Goal: Information Seeking & Learning: Learn about a topic

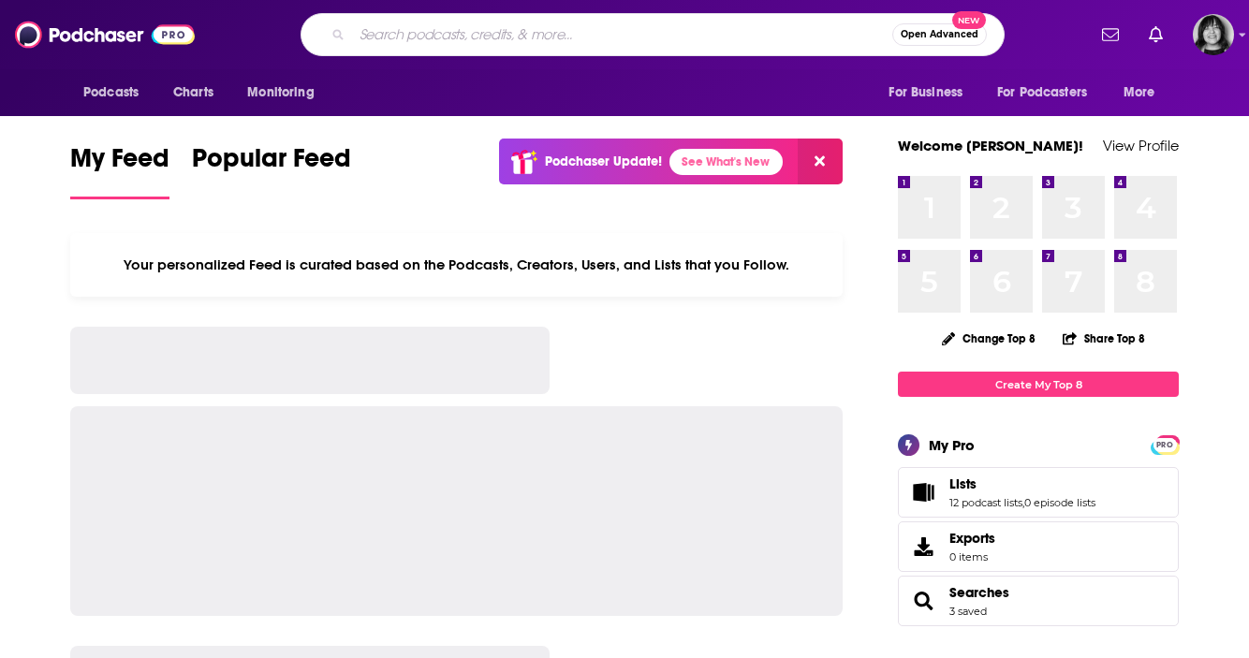
click at [659, 33] on input "Search podcasts, credits, & more..." at bounding box center [622, 35] width 540 height 30
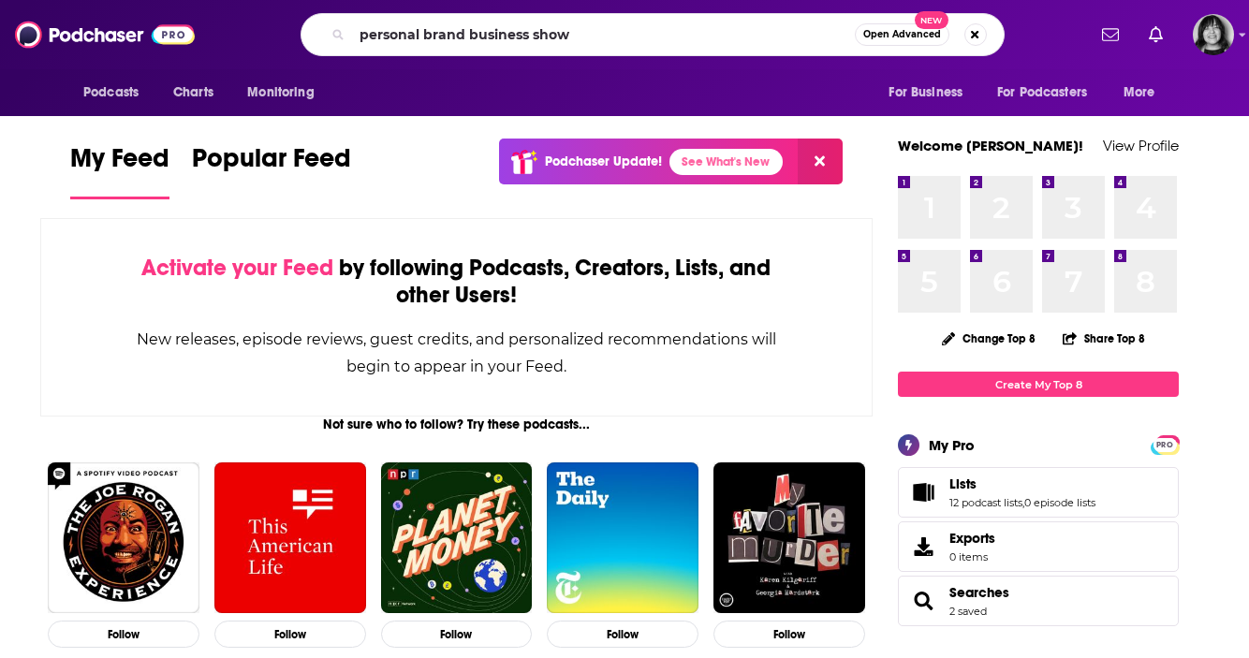
type input "personal brand business show"
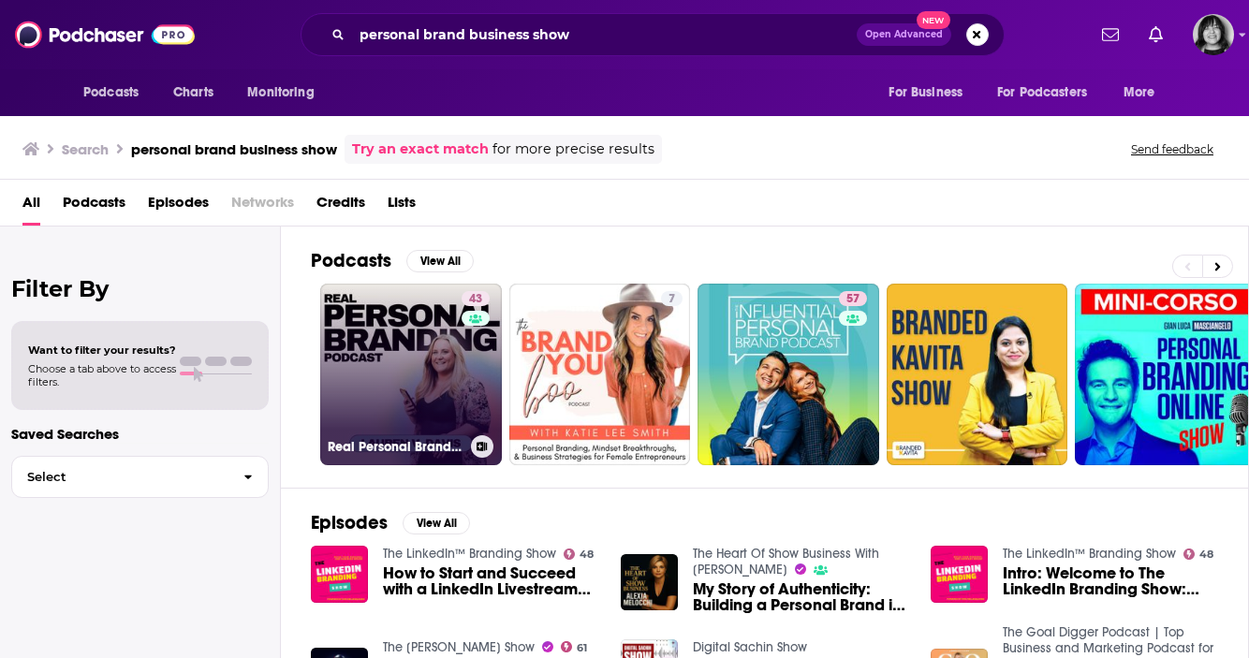
click at [392, 330] on link "43 Real Personal Branding Podcast - Business Building for Keynote Speakers, Per…" at bounding box center [411, 375] width 182 height 182
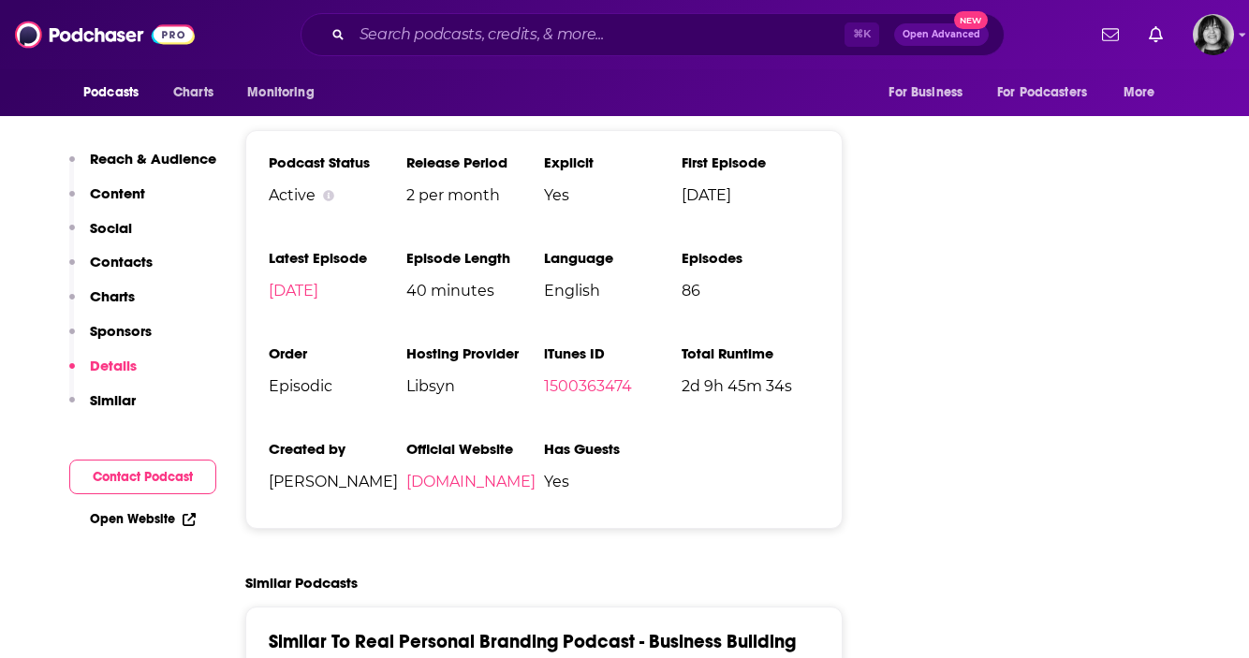
scroll to position [2494, 0]
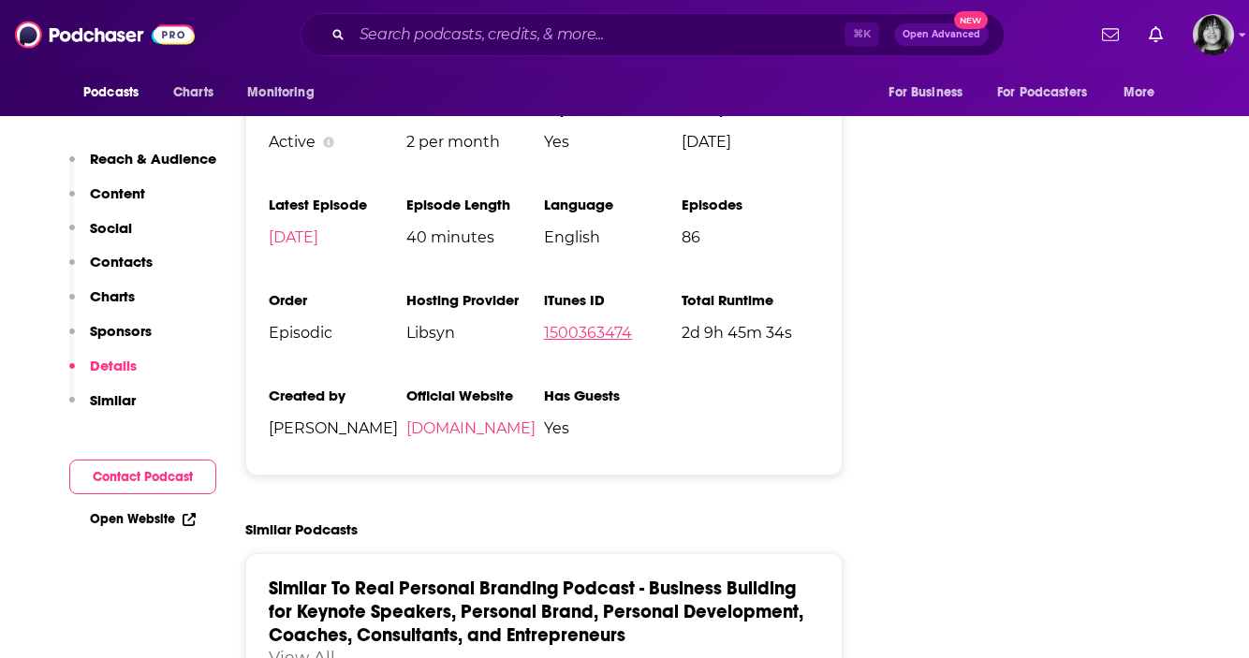
click at [591, 337] on link "1500363474" at bounding box center [588, 333] width 88 height 18
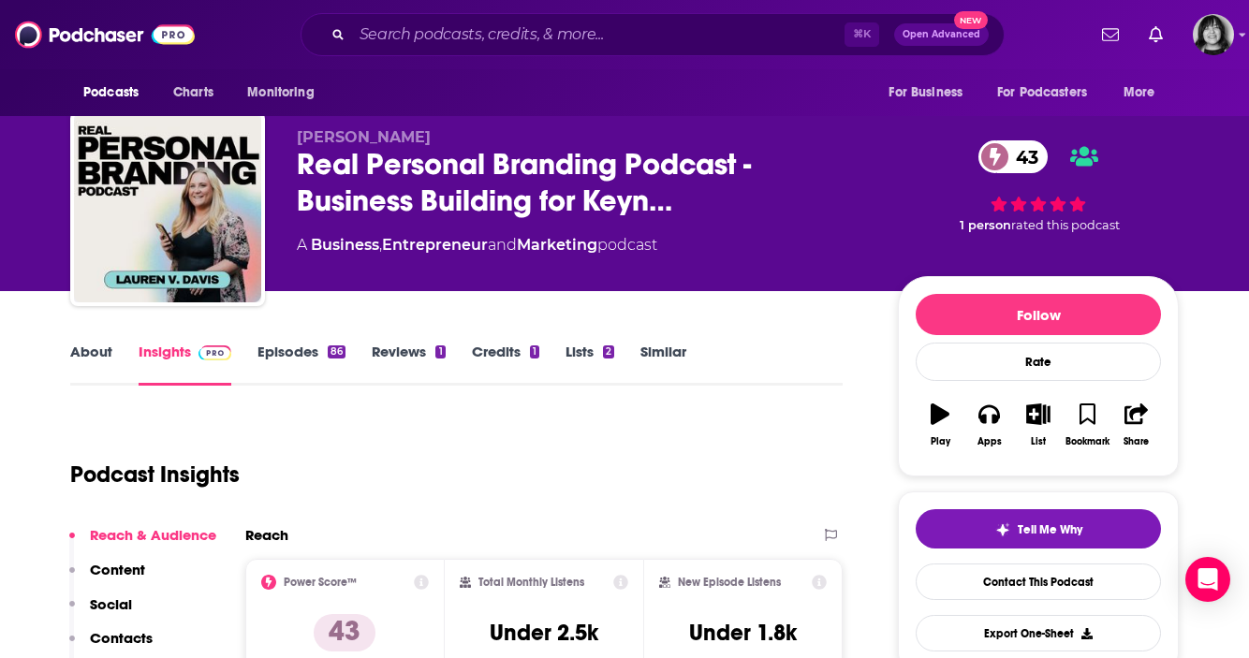
scroll to position [0, 0]
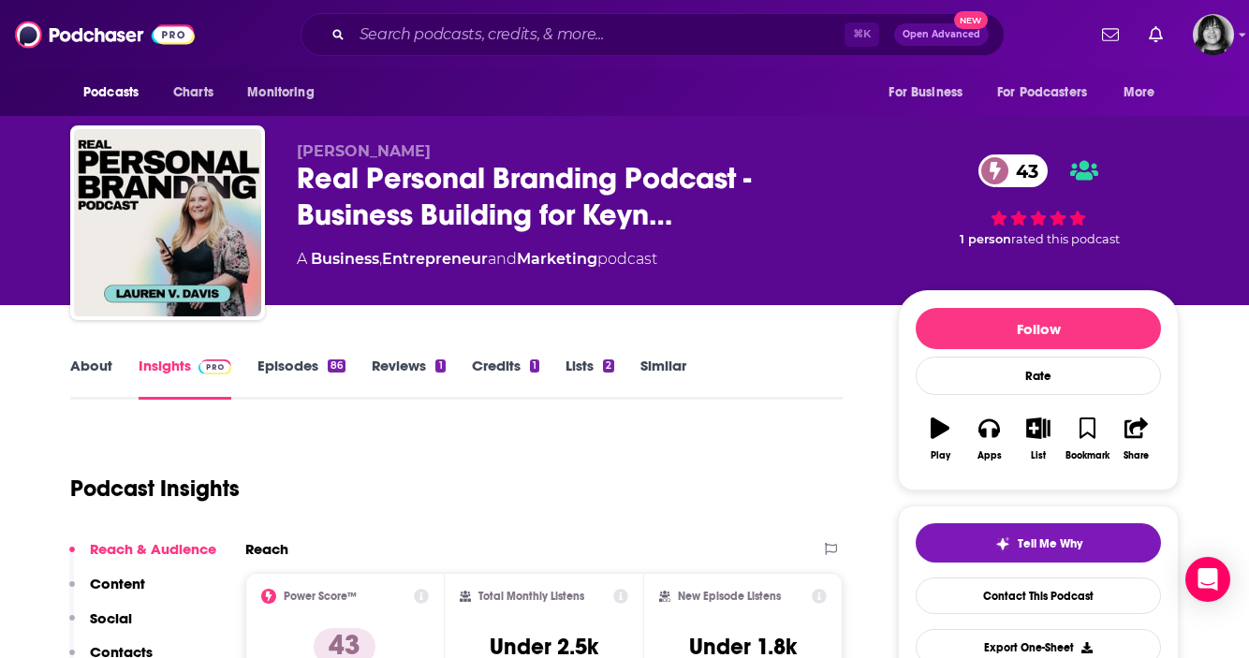
click at [81, 369] on link "About" at bounding box center [91, 378] width 42 height 43
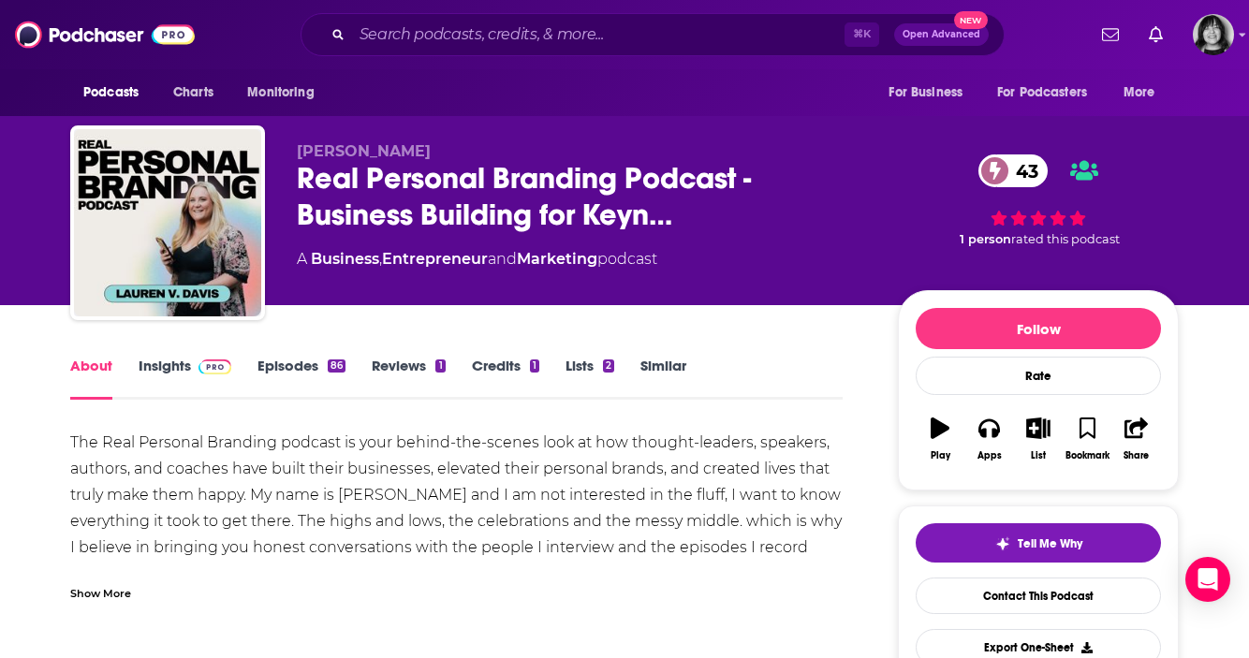
click at [97, 596] on div "Show More" at bounding box center [100, 592] width 61 height 18
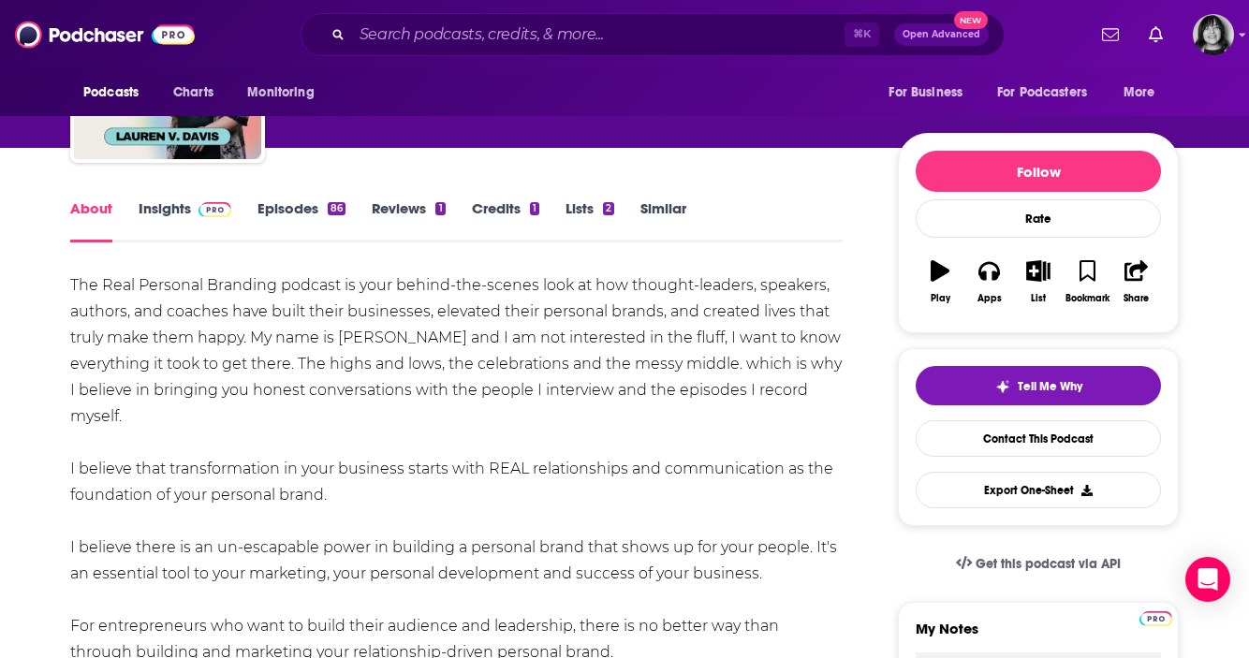
scroll to position [118, 0]
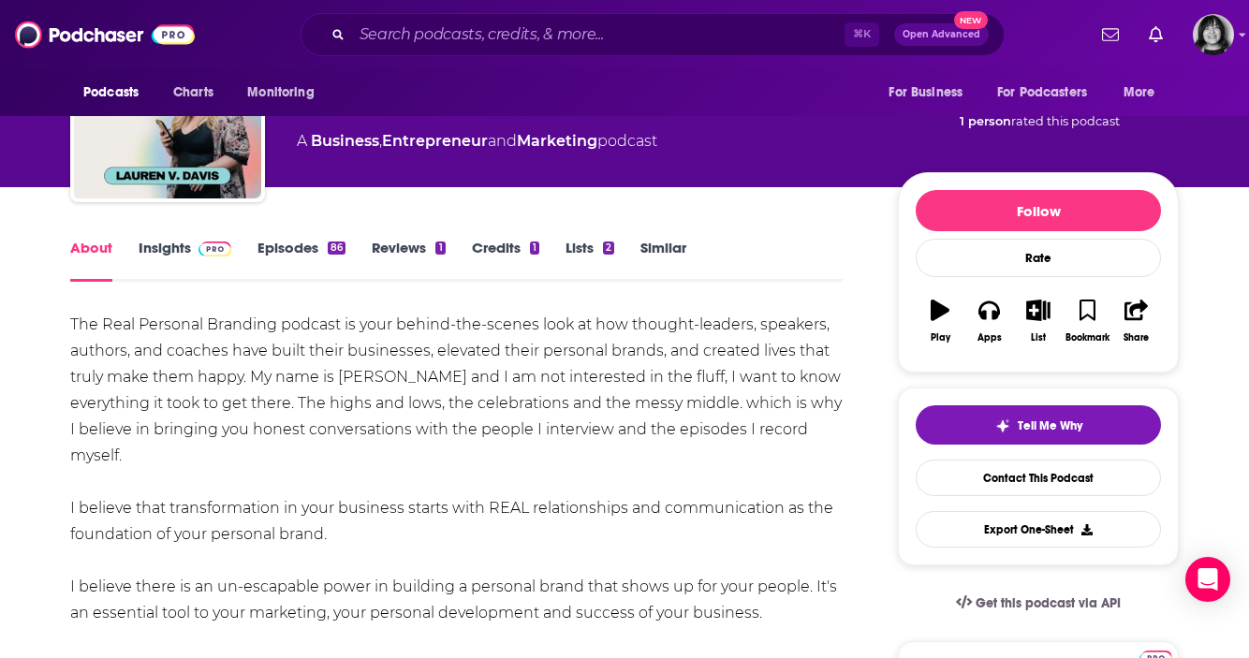
drag, startPoint x: 565, startPoint y: 501, endPoint x: 44, endPoint y: 331, distance: 548.2
copy div "The Real Personal Branding podcast is your behind-the-scenes look at how though…"
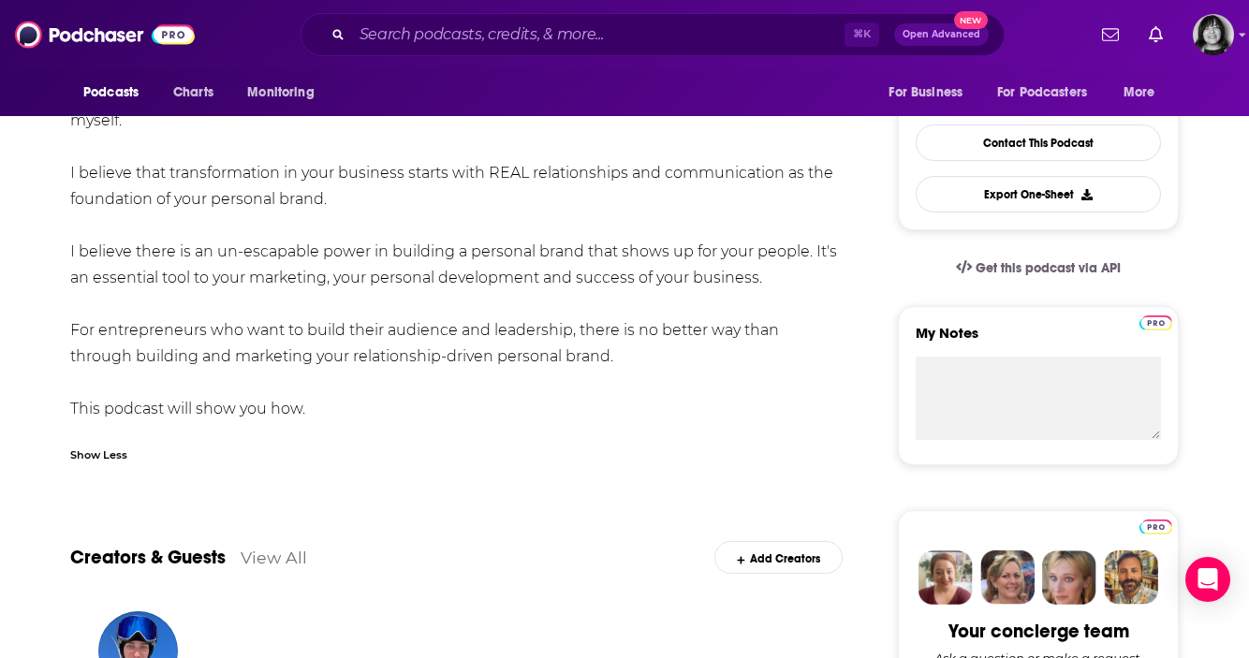
scroll to position [476, 0]
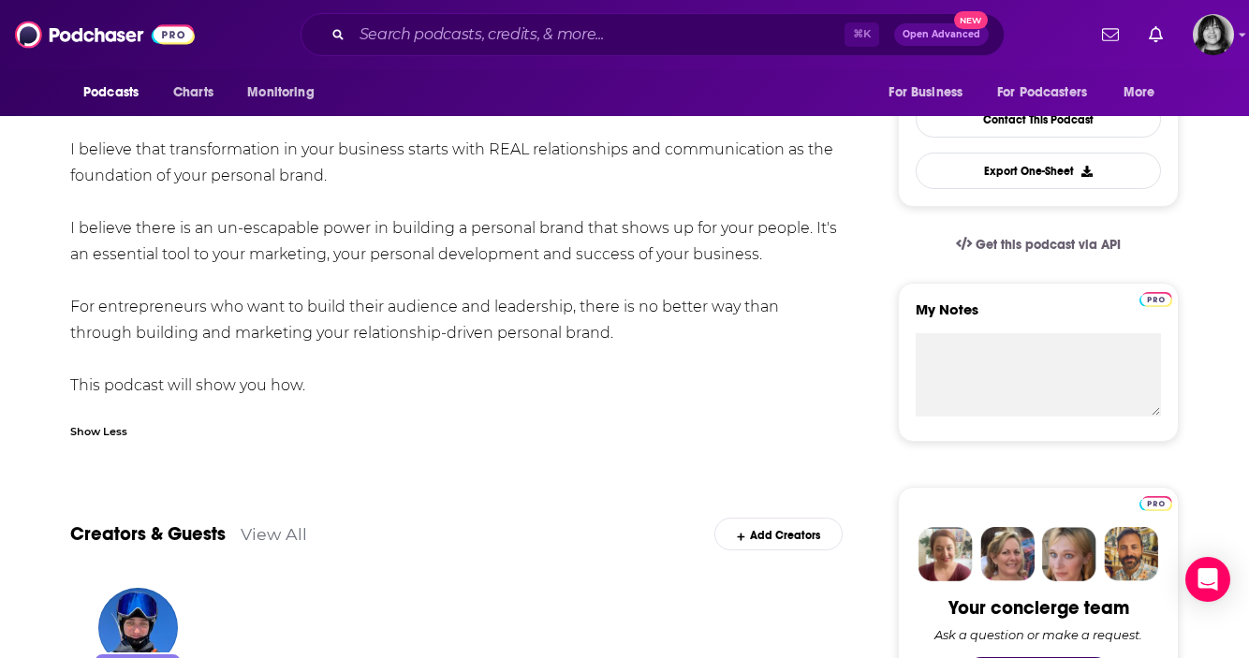
click at [308, 380] on div "The Real Personal Branding podcast is your behind-the-scenes look at how though…" at bounding box center [456, 176] width 772 height 446
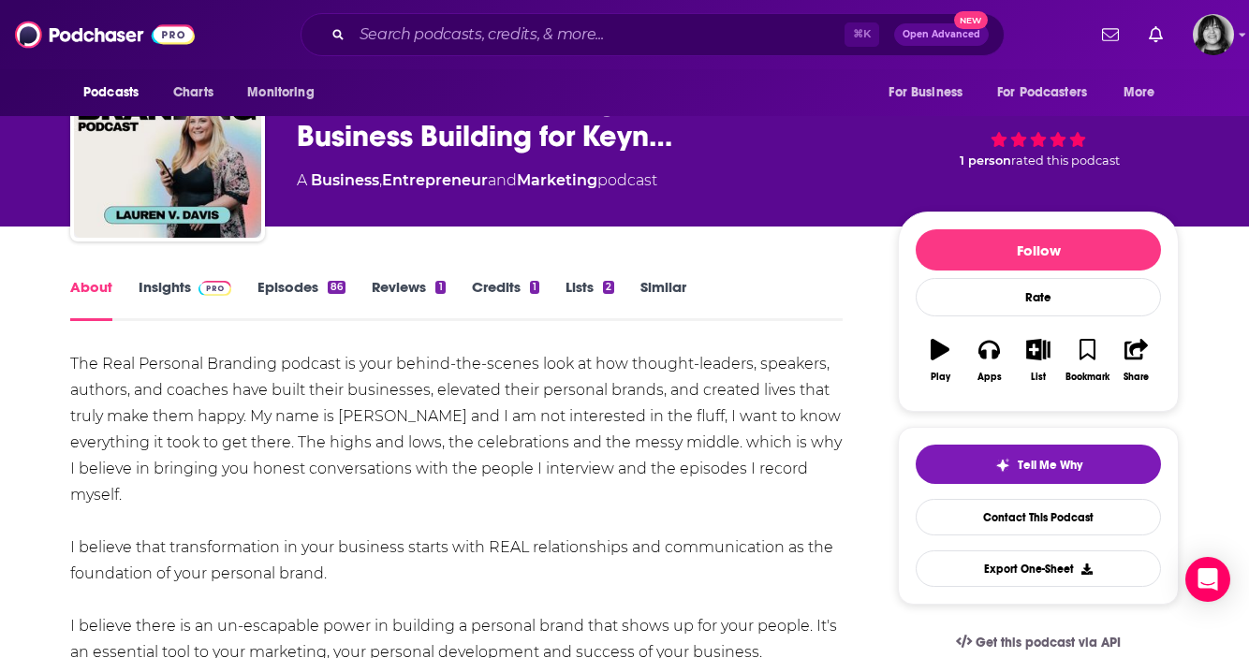
scroll to position [60, 0]
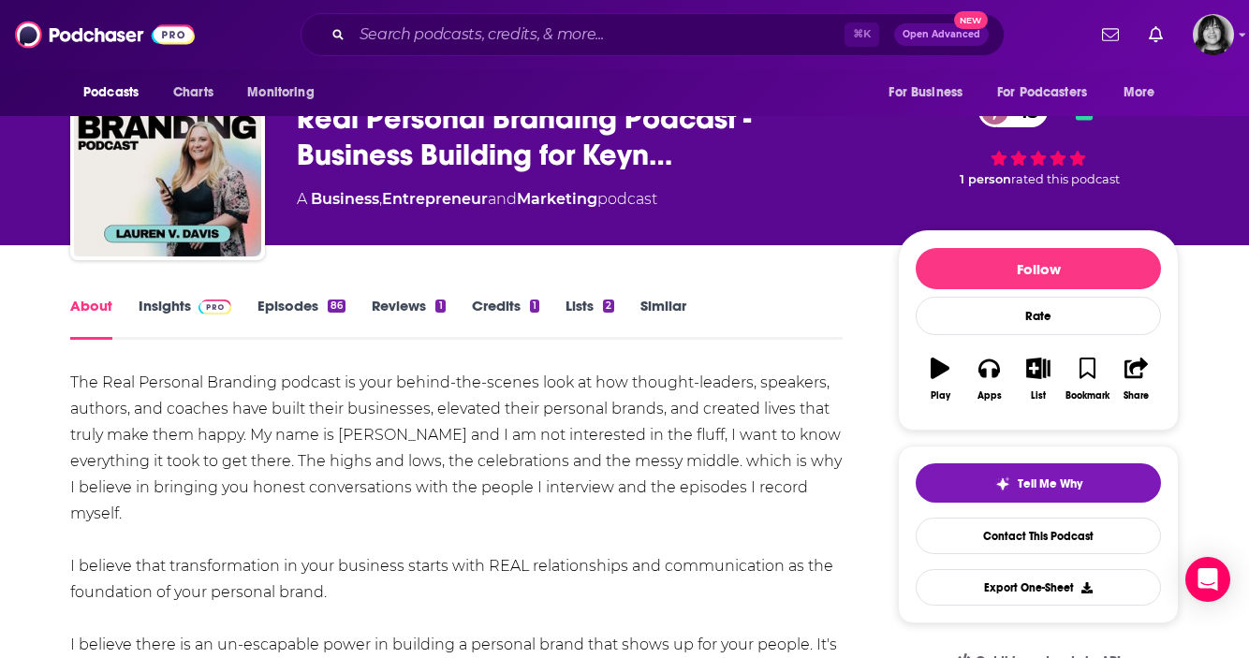
drag, startPoint x: 319, startPoint y: 390, endPoint x: 60, endPoint y: 389, distance: 259.3
copy div "The Real Personal Branding podcast is your behind-the-scenes look at how though…"
click at [158, 300] on link "Insights" at bounding box center [185, 318] width 93 height 43
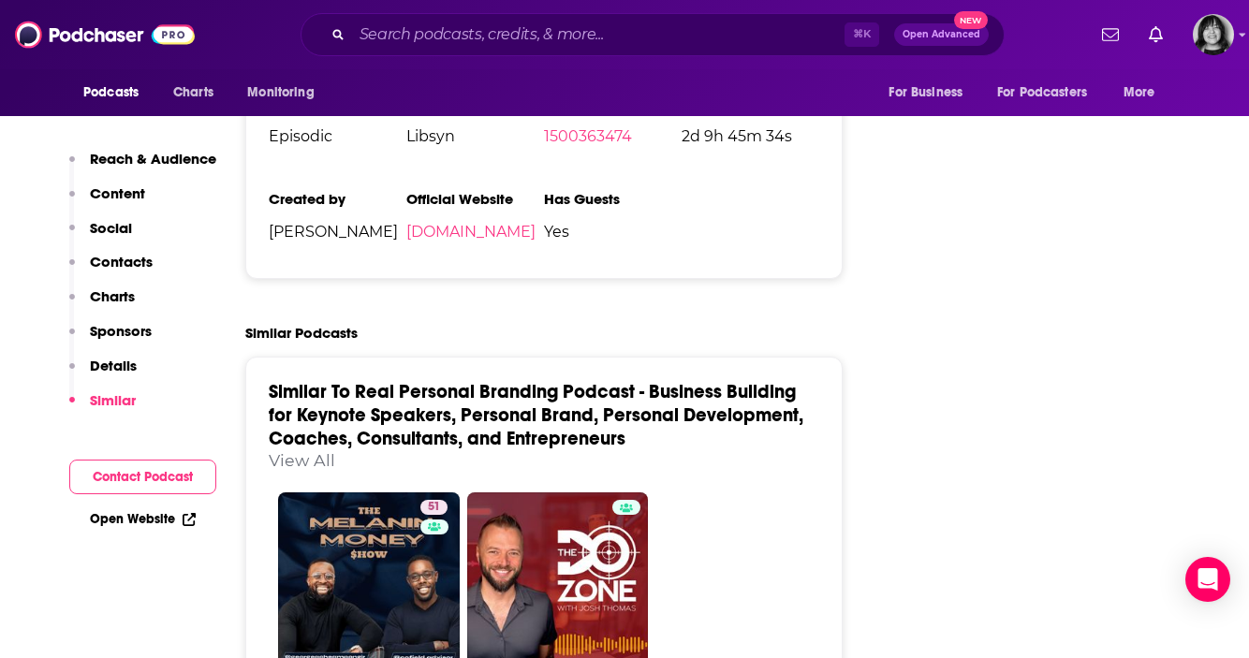
scroll to position [2657, 0]
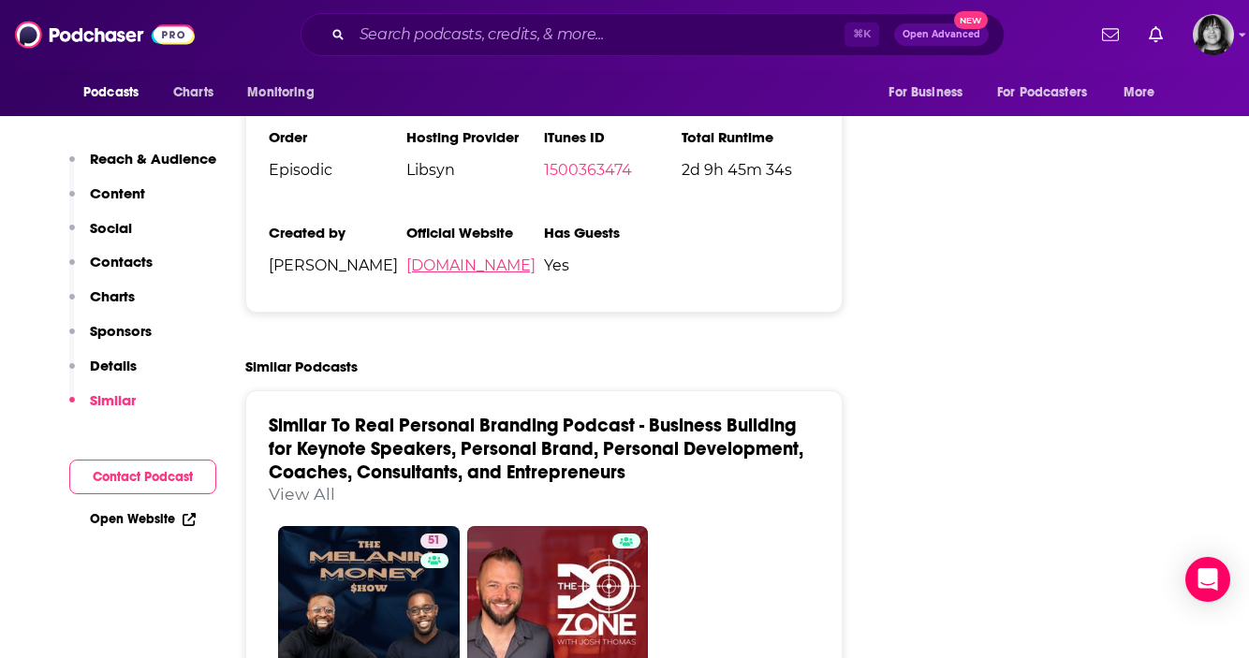
click at [491, 274] on link "[DOMAIN_NAME]" at bounding box center [470, 265] width 129 height 18
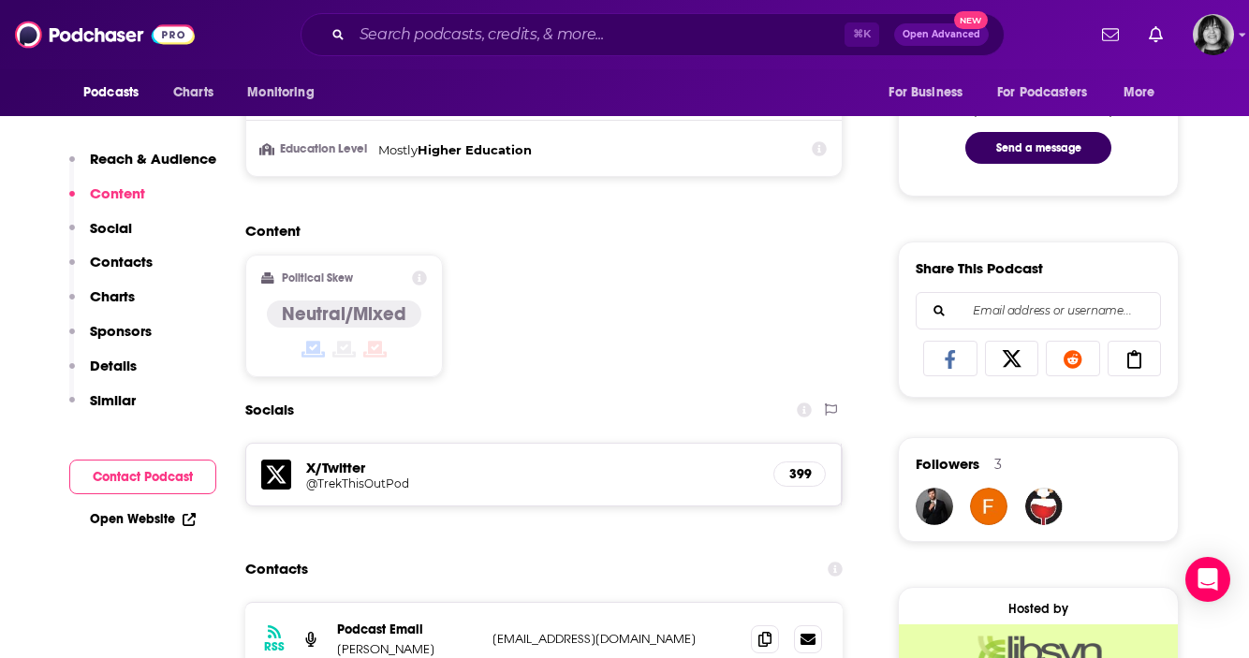
scroll to position [0, 0]
